Goal: Task Accomplishment & Management: Complete application form

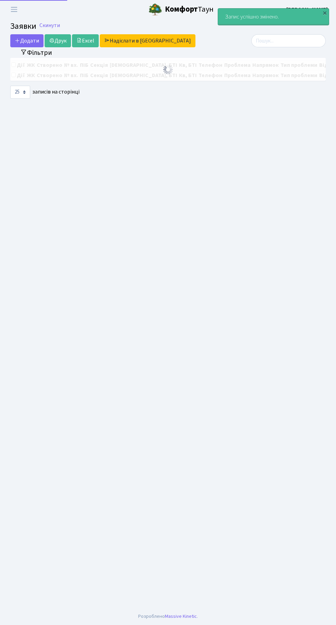
select select "25"
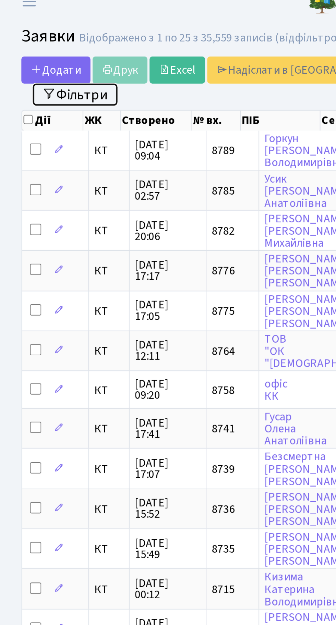
click at [46, 55] on button "Фільтри" at bounding box center [36, 54] width 41 height 11
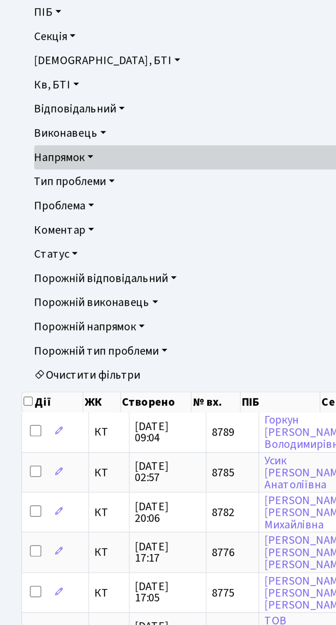
click at [36, 217] on link "Статус" at bounding box center [167, 217] width 303 height 12
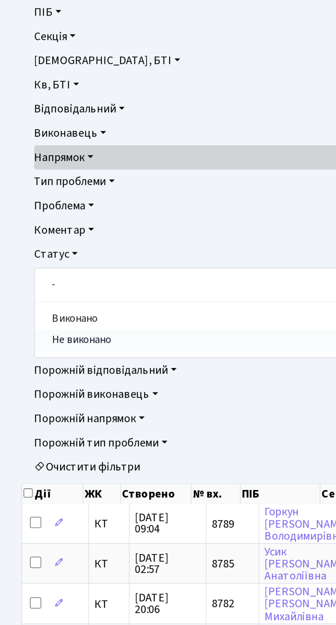
click at [49, 261] on link "Не виконано" at bounding box center [168, 258] width 302 height 11
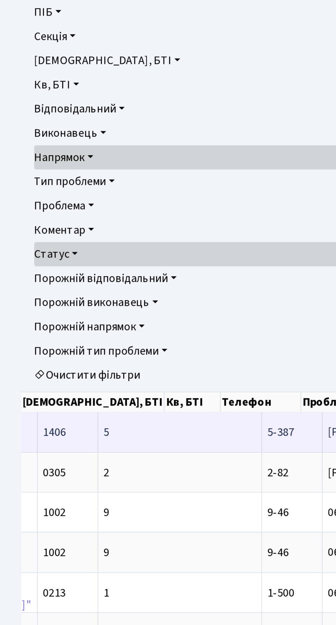
click at [129, 301] on span "5-387" at bounding box center [135, 303] width 13 height 8
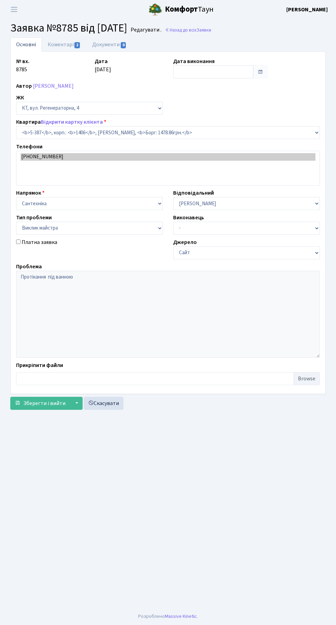
select select "2145"
select select "29"
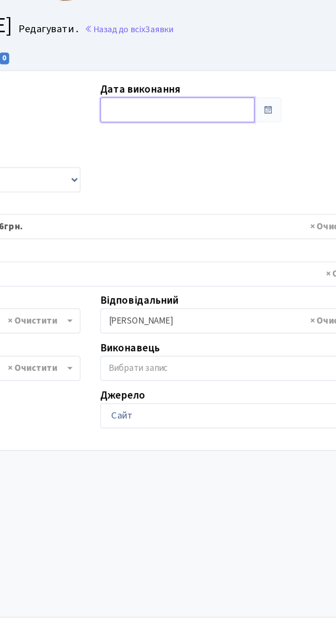
click at [206, 69] on input "text" at bounding box center [213, 71] width 80 height 13
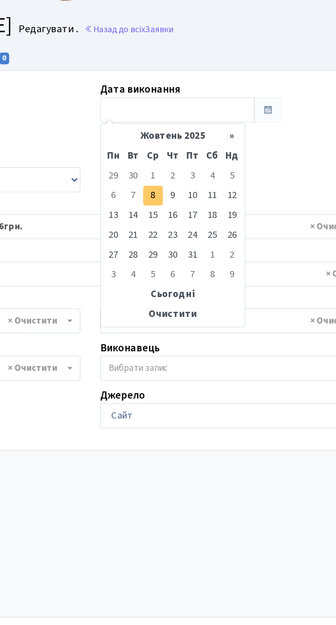
click at [201, 118] on td "8" at bounding box center [200, 116] width 10 height 10
type input "[DATE]"
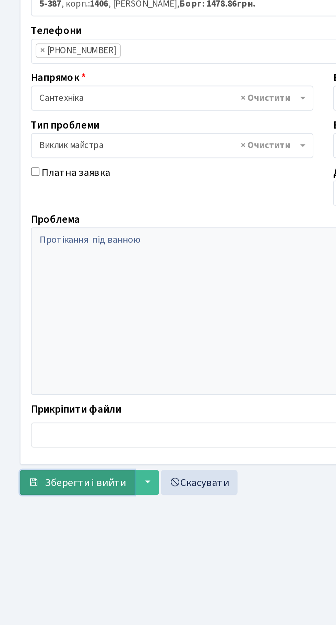
click at [45, 380] on span "Зберегти і вийти" at bounding box center [44, 382] width 42 height 8
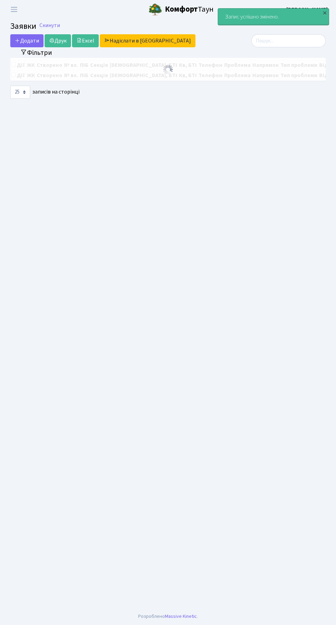
select select "25"
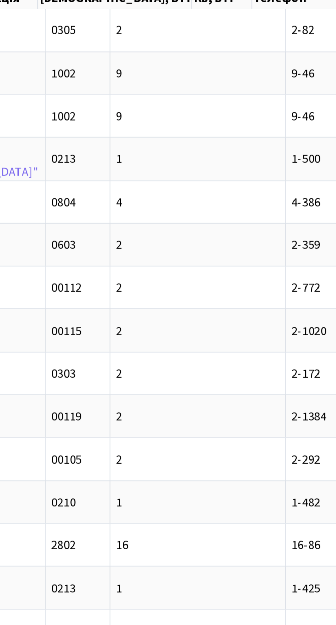
scroll to position [0, 5]
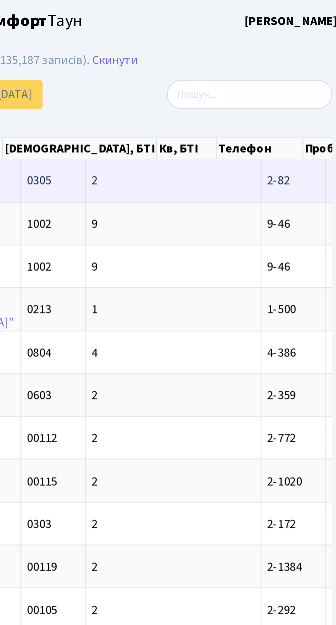
click at [296, 82] on span "2-82" at bounding box center [301, 81] width 10 height 8
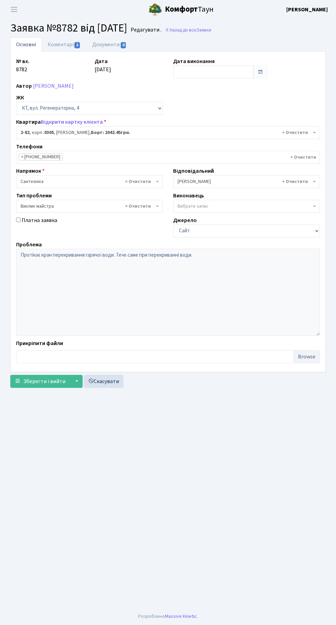
select select "651"
select select "29"
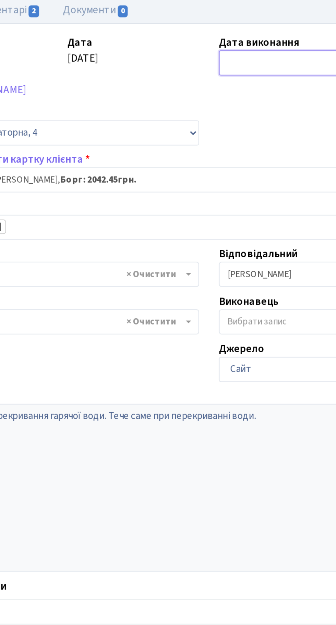
click at [190, 70] on input "text" at bounding box center [213, 71] width 80 height 13
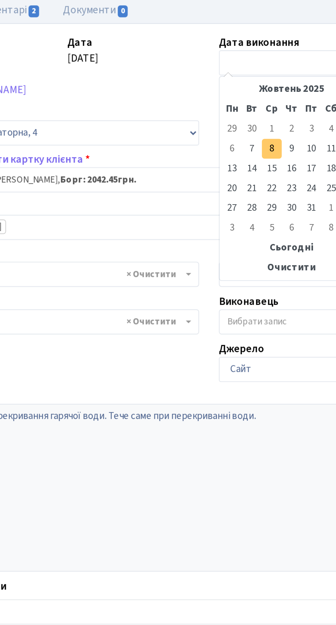
click at [201, 116] on td "8" at bounding box center [200, 116] width 10 height 10
type input "08.10.2025"
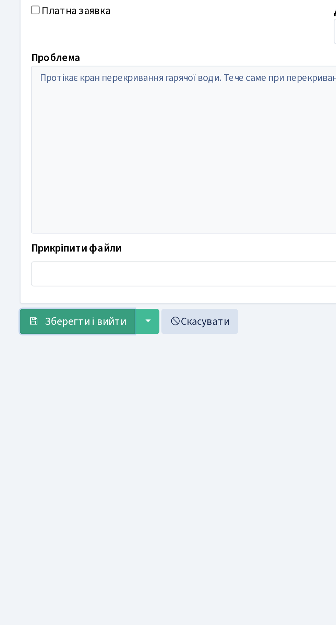
click at [43, 380] on span "Зберегти і вийти" at bounding box center [44, 382] width 42 height 8
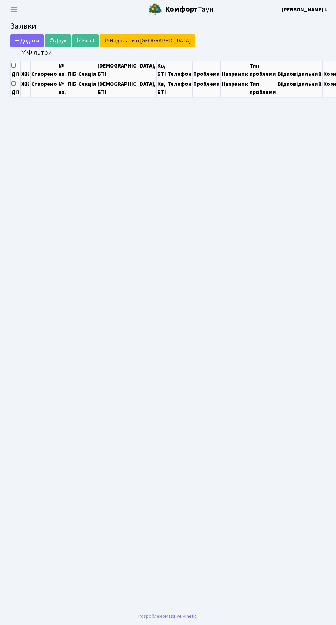
select select "25"
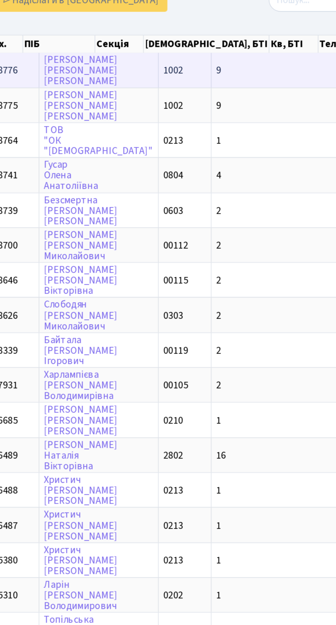
click at [220, 84] on td "9" at bounding box center [259, 81] width 79 height 19
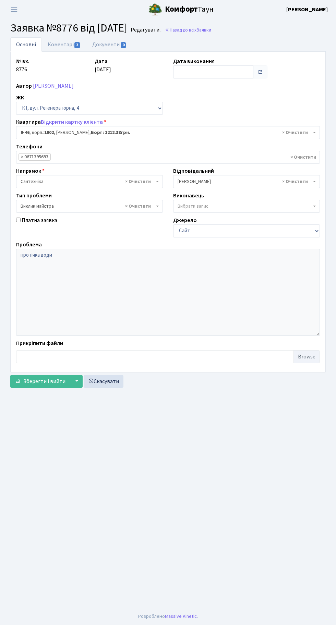
select select "6500"
select select "29"
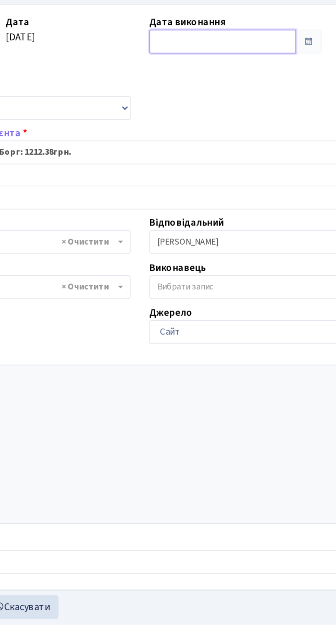
click at [199, 70] on input "text" at bounding box center [213, 71] width 80 height 13
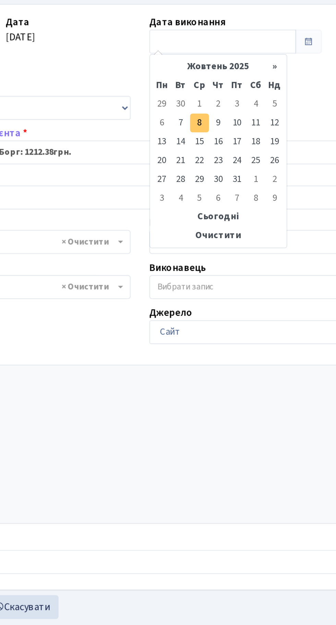
click at [200, 112] on td "8" at bounding box center [200, 116] width 10 height 10
type input "08.10.2025"
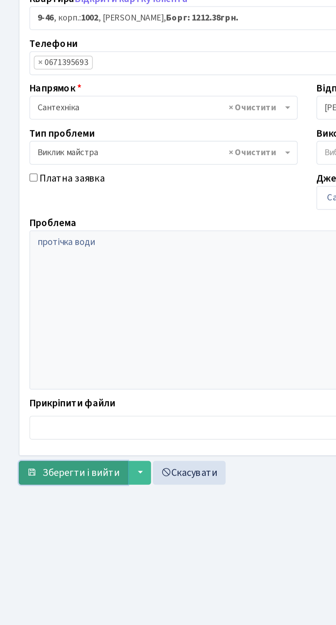
click at [43, 384] on span "Зберегти і вийти" at bounding box center [44, 382] width 42 height 8
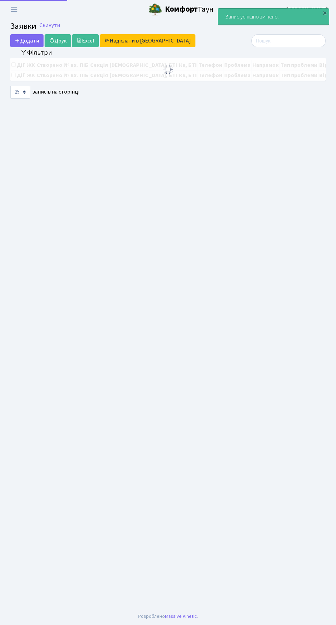
select select "25"
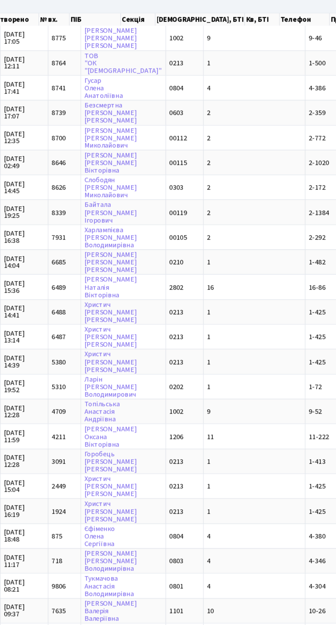
scroll to position [0, 3]
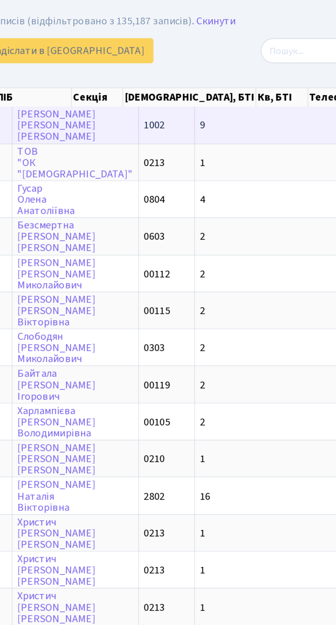
click at [296, 77] on td "9-46" at bounding box center [310, 81] width 29 height 19
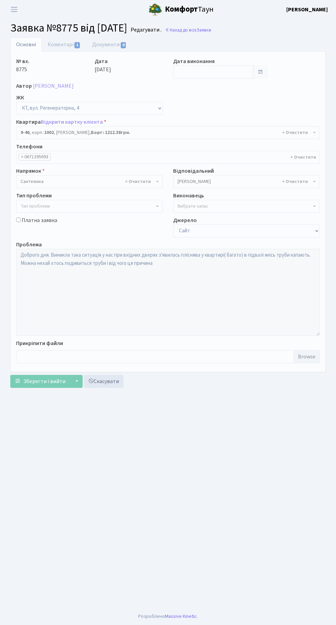
select select "6500"
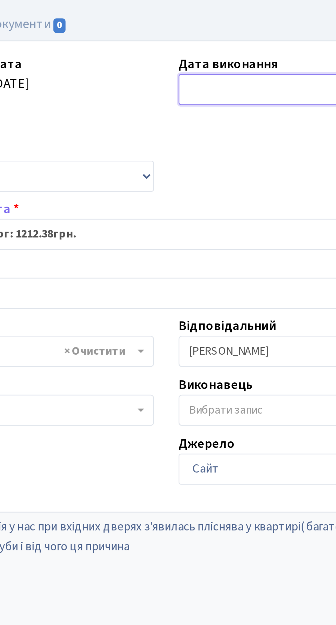
click at [192, 74] on input "text" at bounding box center [213, 71] width 80 height 13
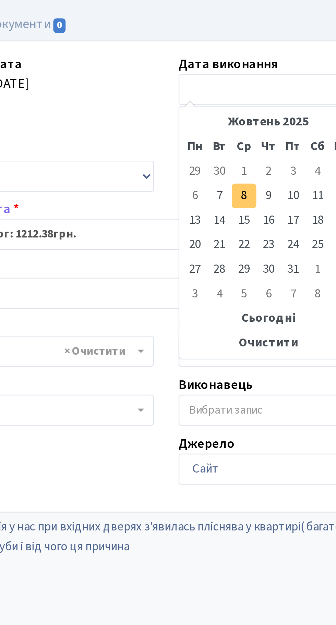
click at [201, 115] on td "8" at bounding box center [200, 116] width 10 height 10
type input "[DATE]"
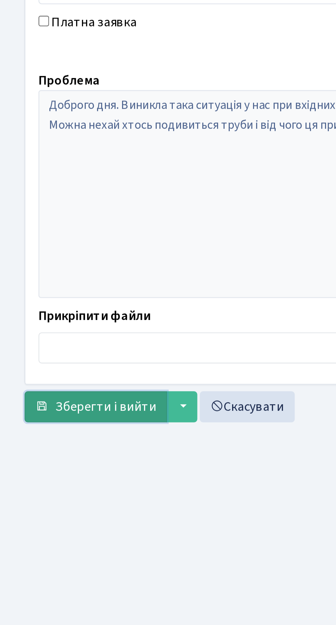
click at [38, 379] on span "Зберегти і вийти" at bounding box center [44, 382] width 42 height 8
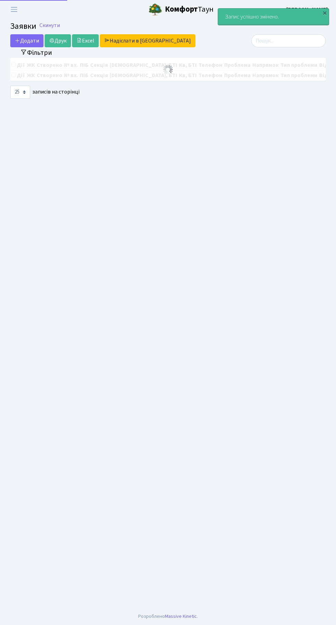
select select "25"
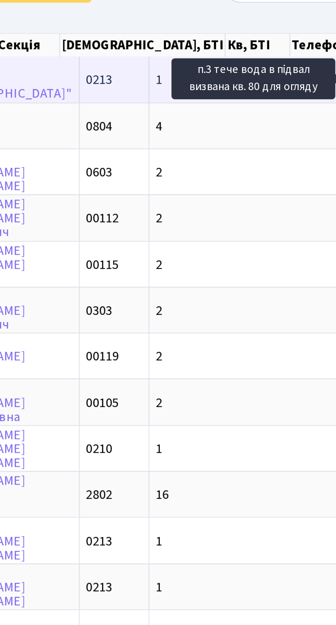
click at [220, 82] on td "1" at bounding box center [259, 81] width 79 height 19
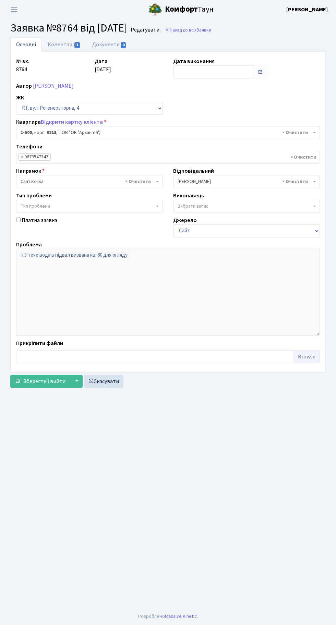
select select "16285"
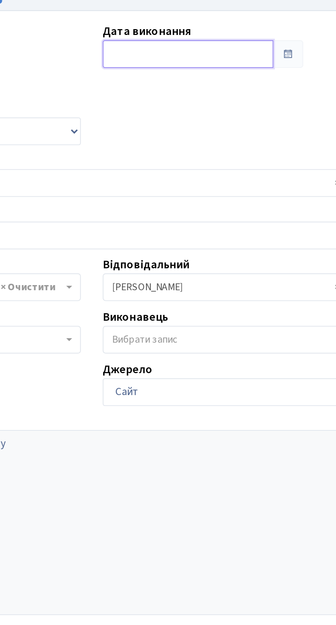
click at [208, 67] on input "text" at bounding box center [213, 71] width 80 height 13
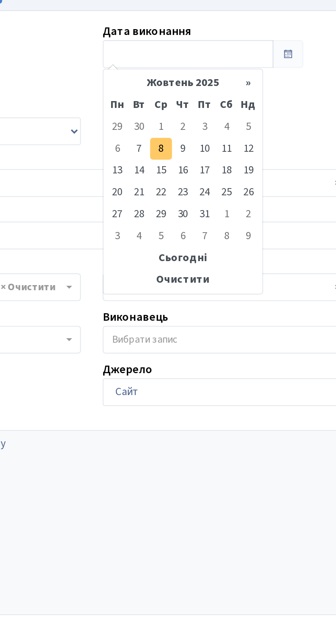
click at [199, 115] on td "8" at bounding box center [200, 116] width 10 height 10
type input "08.10.2025"
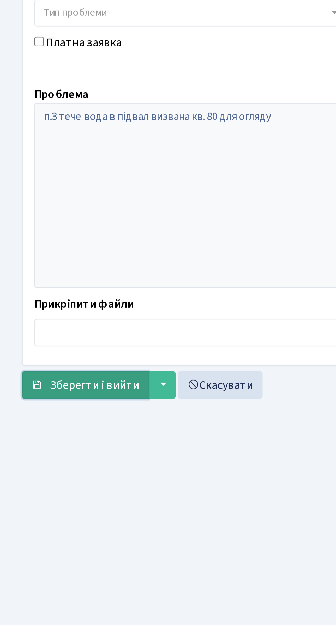
click at [48, 379] on span "Зберегти і вийти" at bounding box center [44, 382] width 42 height 8
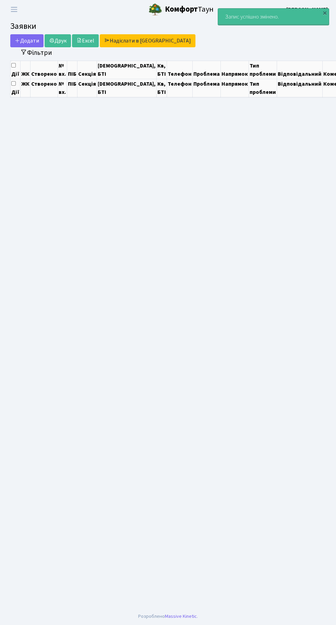
select select "25"
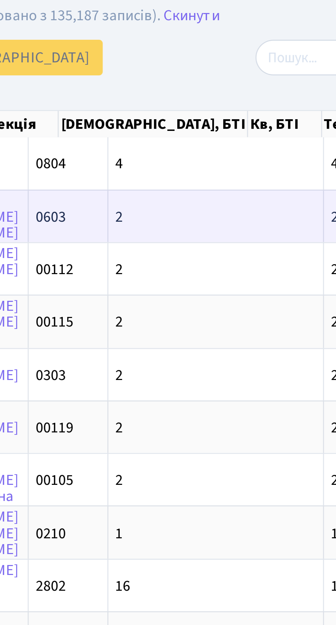
click at [209, 96] on td "2" at bounding box center [236, 100] width 79 height 19
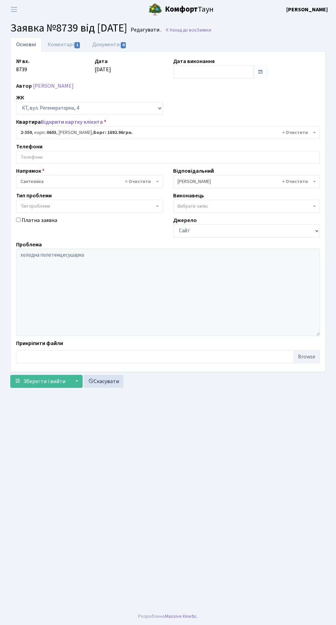
select select "1373"
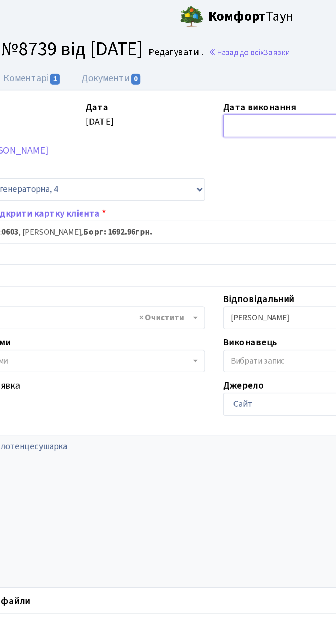
click at [191, 69] on input "text" at bounding box center [213, 71] width 80 height 13
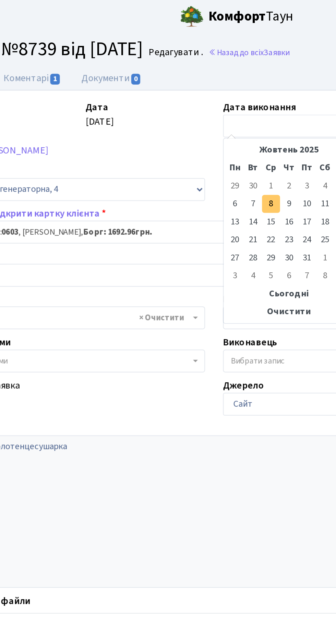
click at [200, 118] on td "8" at bounding box center [200, 116] width 10 height 10
type input "08.10.2025"
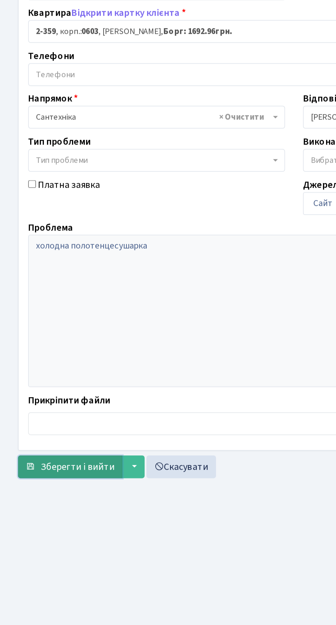
click at [35, 383] on span "Зберегти і вийти" at bounding box center [44, 382] width 42 height 8
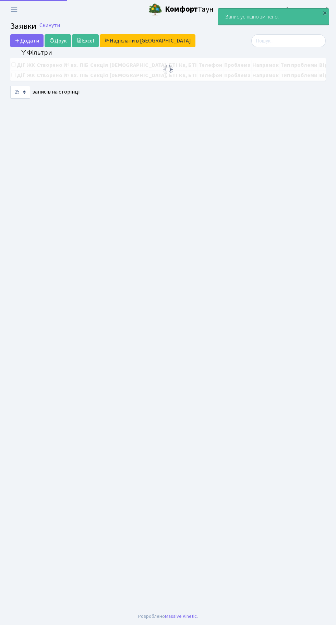
select select "25"
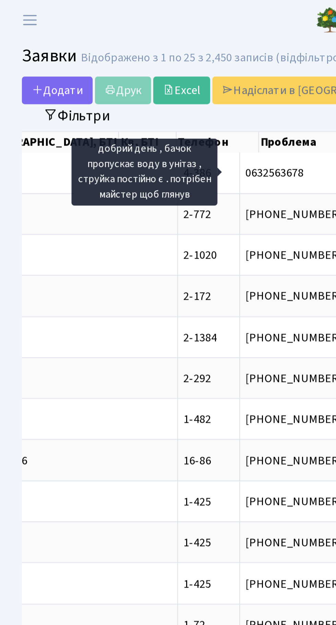
click at [107, 9] on header "[PERSON_NAME] [PERSON_NAME] Мій обліковий запис Вийти" at bounding box center [168, 9] width 336 height 19
